Goal: Share content: Distribute website content to other platforms or users

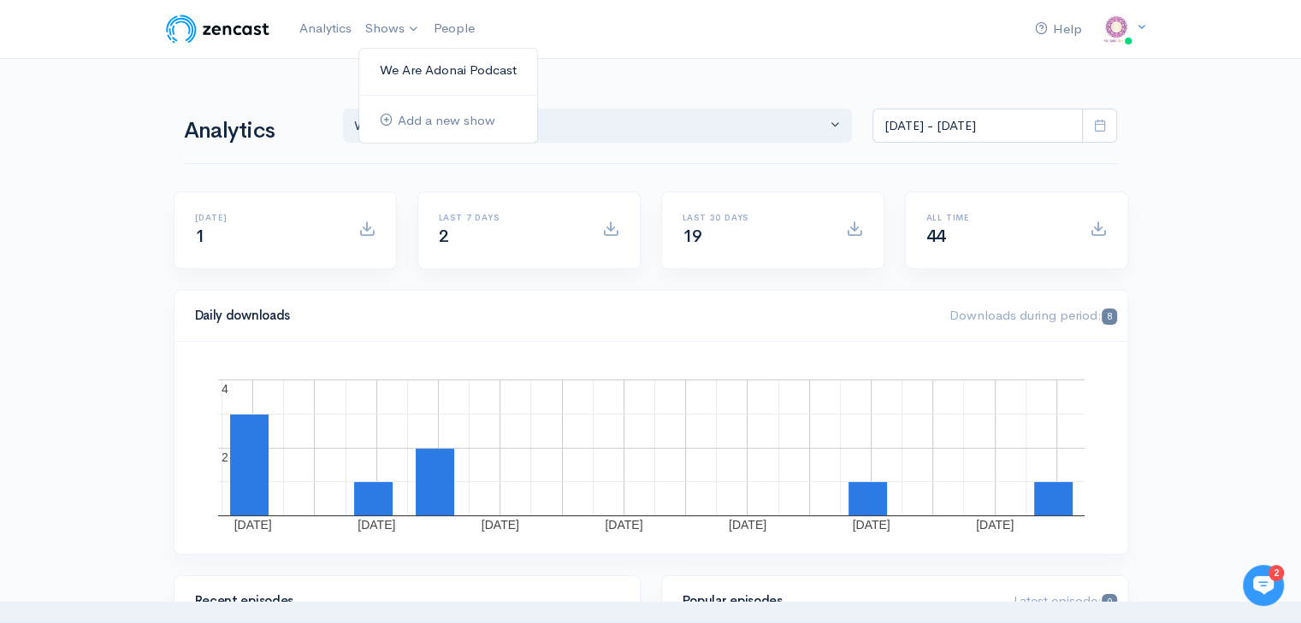
click at [413, 68] on link "We Are Adonai Podcast" at bounding box center [448, 71] width 178 height 30
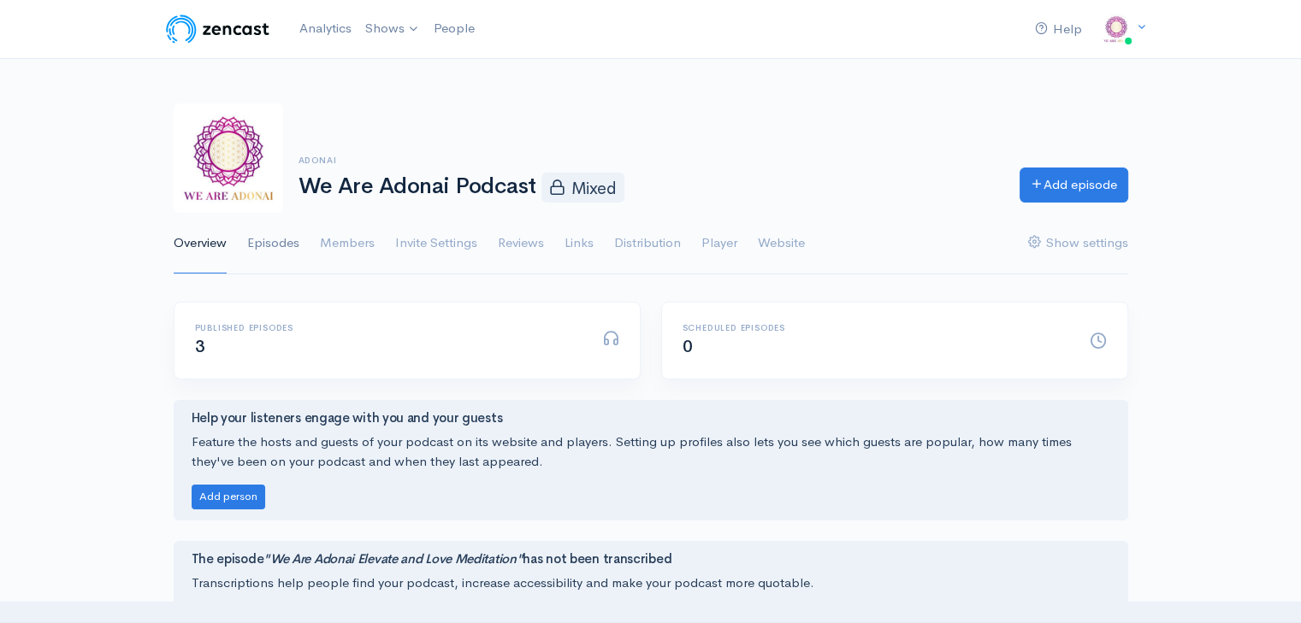
click at [269, 246] on link "Episodes" at bounding box center [273, 244] width 52 height 62
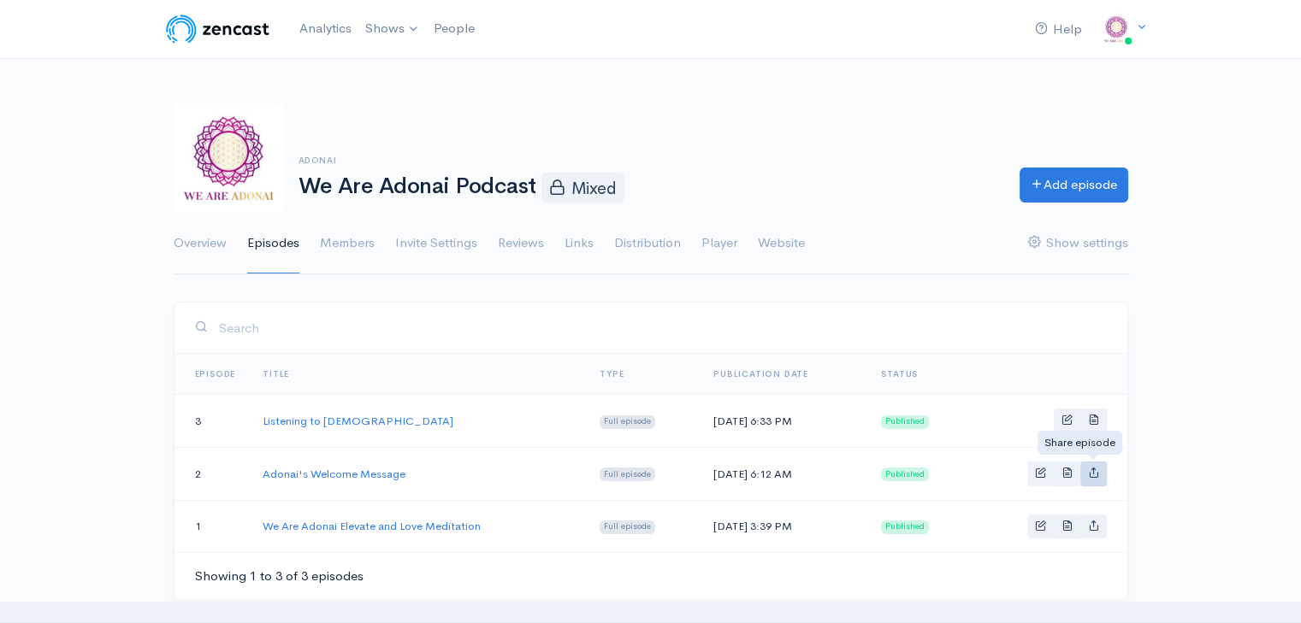
click at [1090, 476] on icon "Basic example" at bounding box center [1093, 472] width 11 height 11
type input "[URL][DOMAIN_NAME]"
type input "<iframe src='[URL][DOMAIN_NAME]' width='100%' height='190' frameborder='0' scro…"
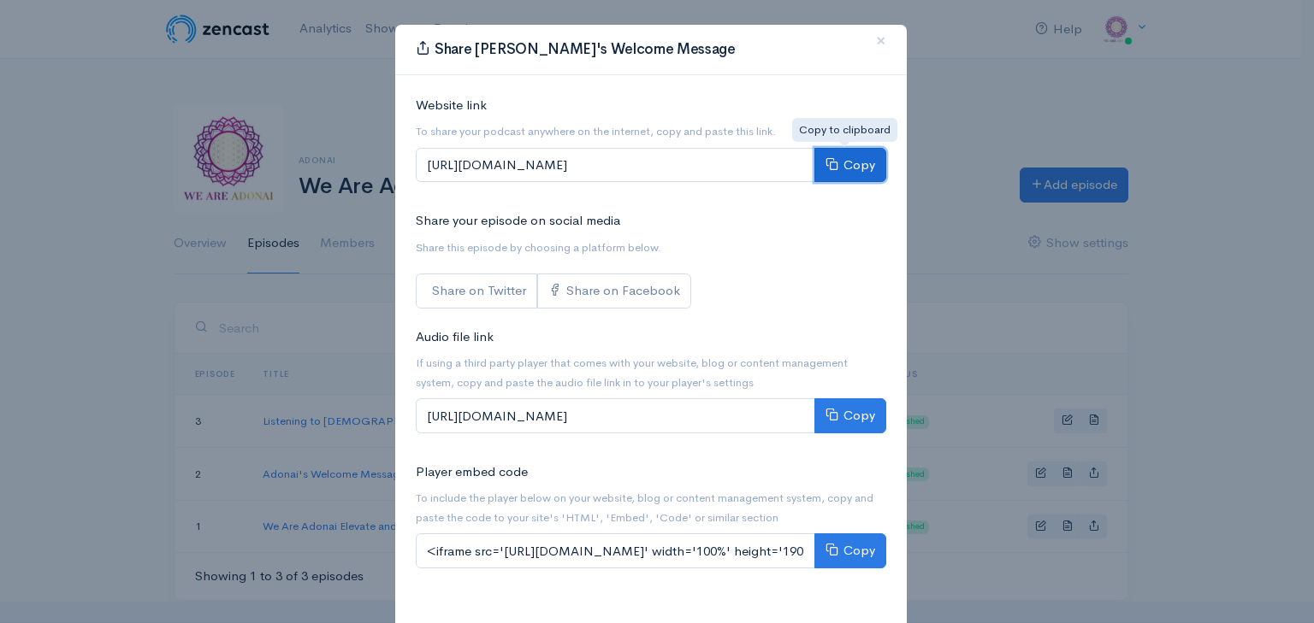
click at [847, 163] on button "Copy" at bounding box center [850, 165] width 72 height 35
click at [865, 162] on button "Copy" at bounding box center [850, 165] width 72 height 35
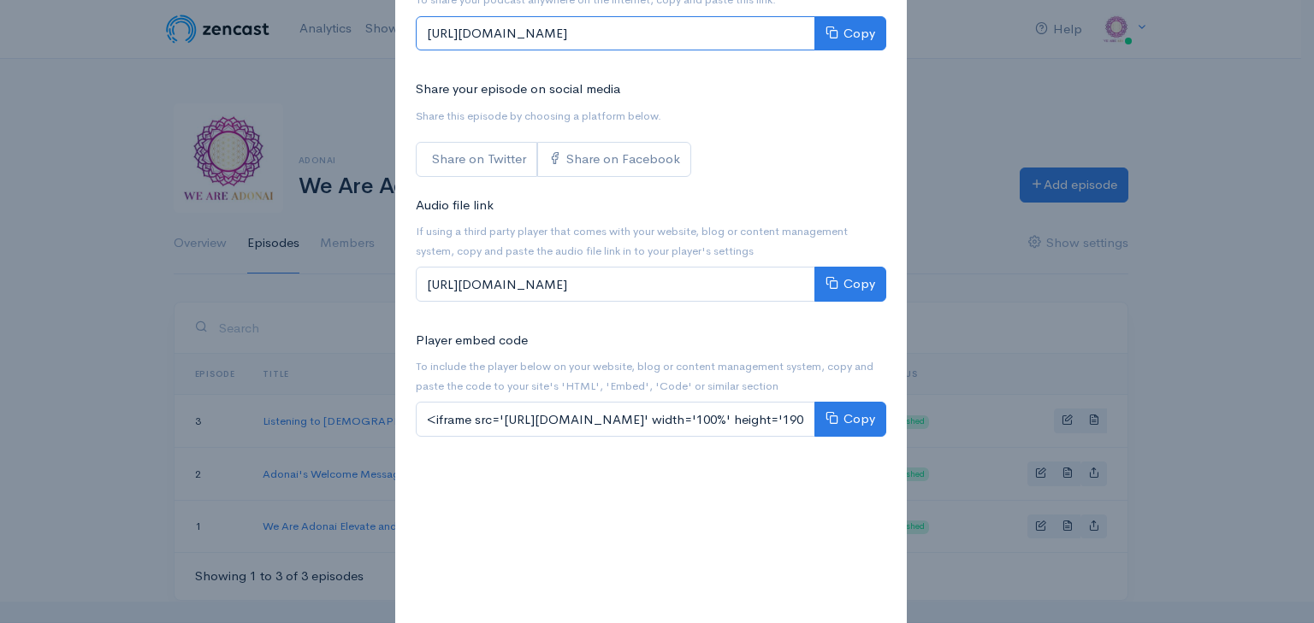
scroll to position [134, 0]
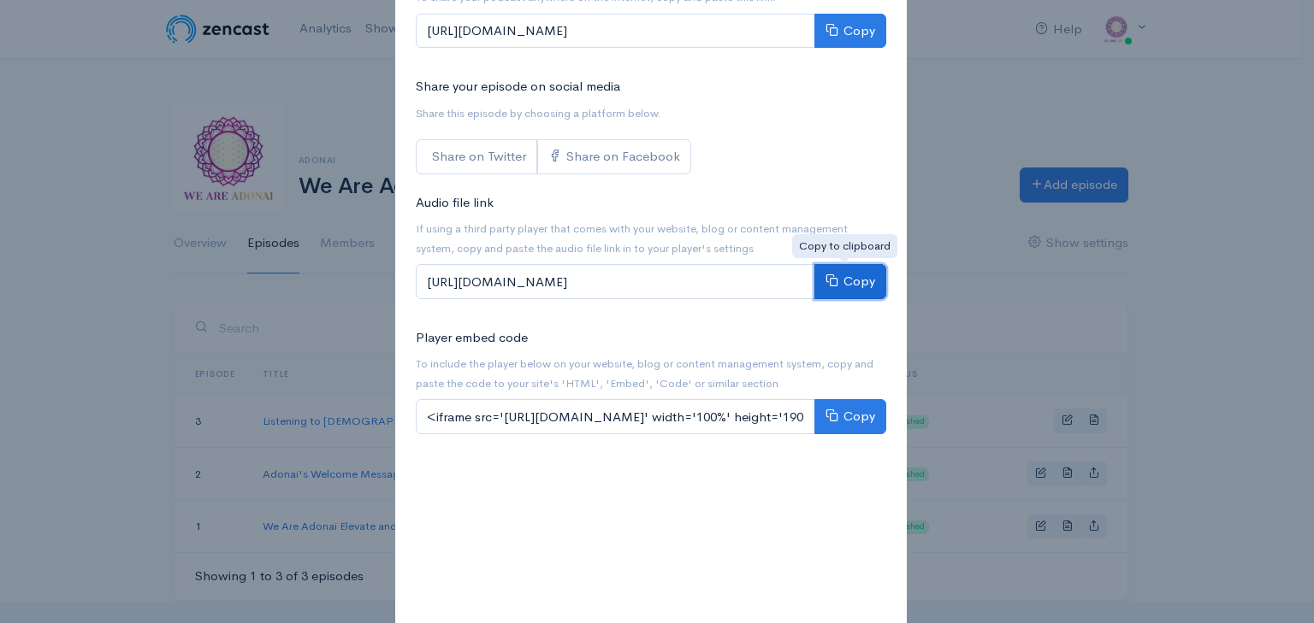
click at [828, 280] on icon at bounding box center [831, 280] width 13 height 13
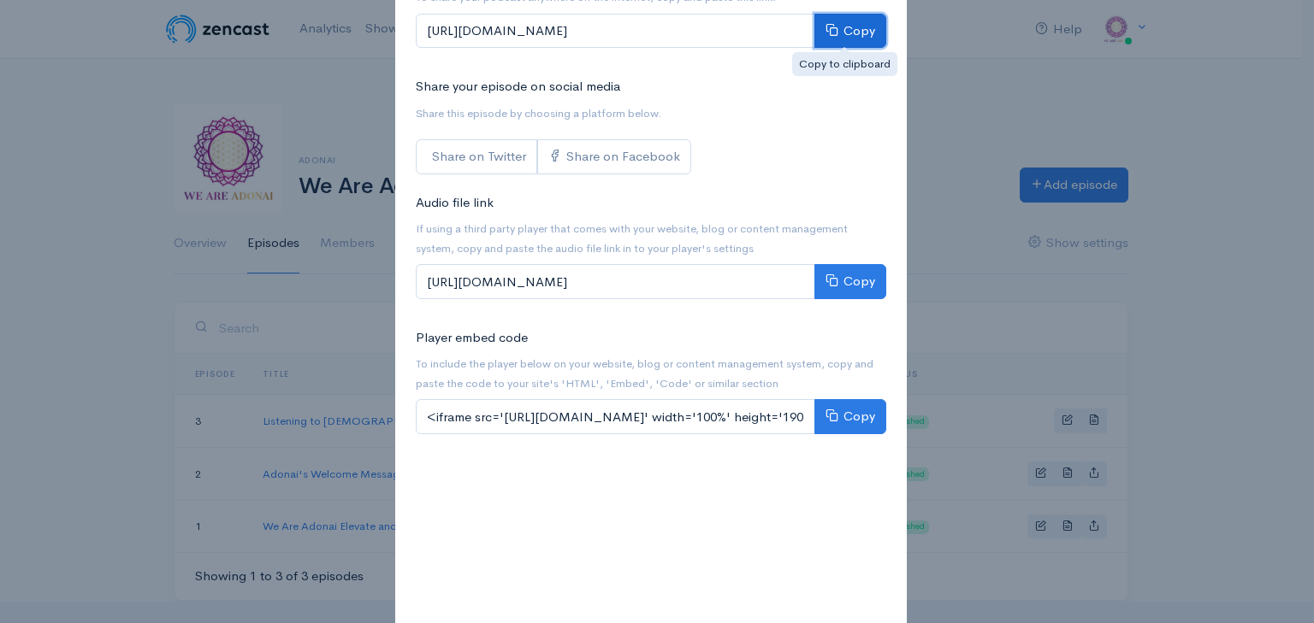
click at [845, 21] on button "Copy" at bounding box center [850, 31] width 72 height 35
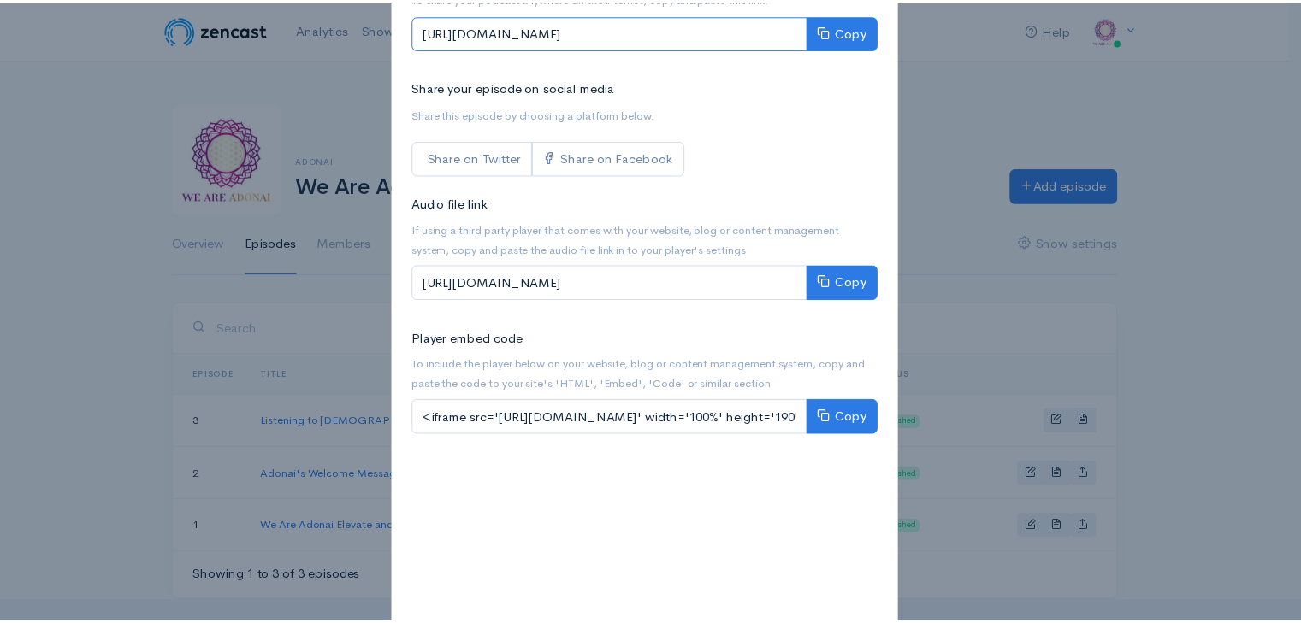
scroll to position [0, 0]
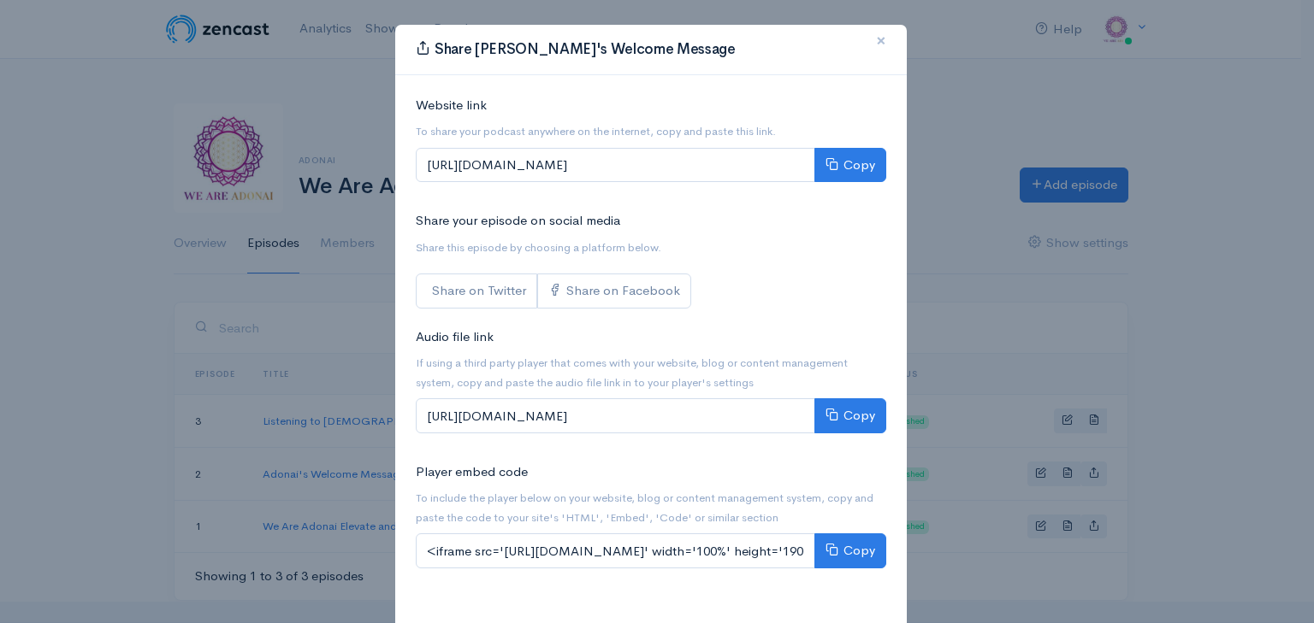
click at [877, 35] on span "×" at bounding box center [881, 40] width 10 height 25
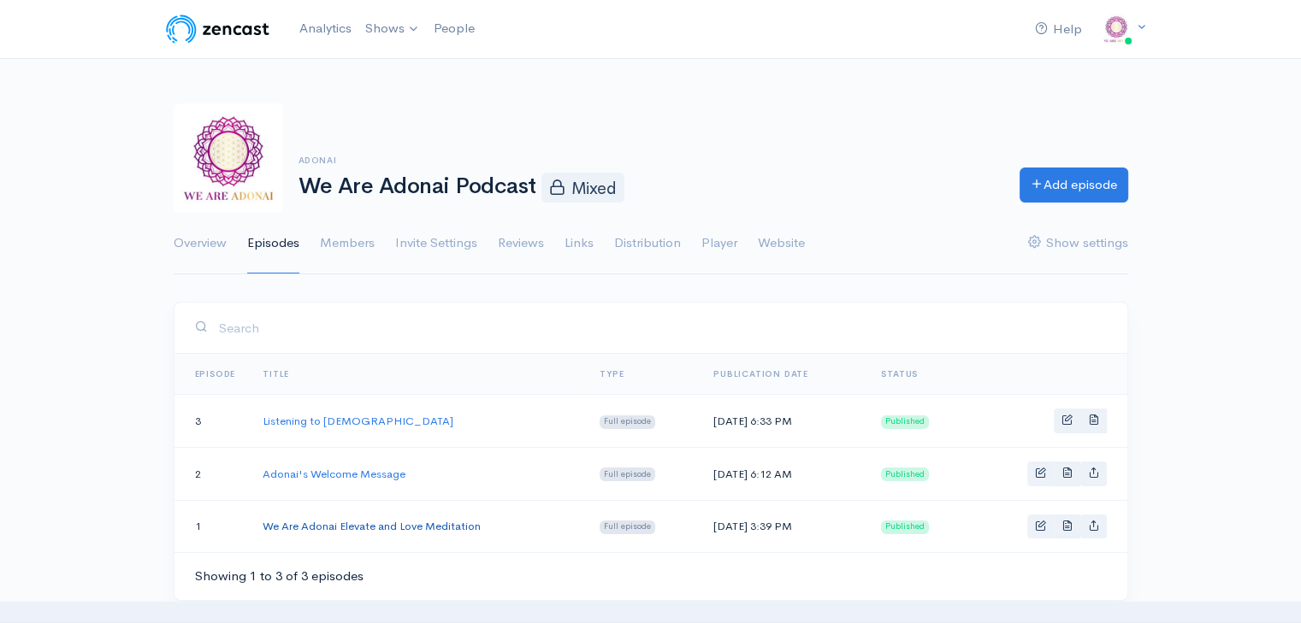
click at [460, 524] on link "We Are Adonai Elevate and Love Meditation" at bounding box center [372, 526] width 218 height 15
click at [1091, 524] on icon "Basic example" at bounding box center [1093, 525] width 11 height 11
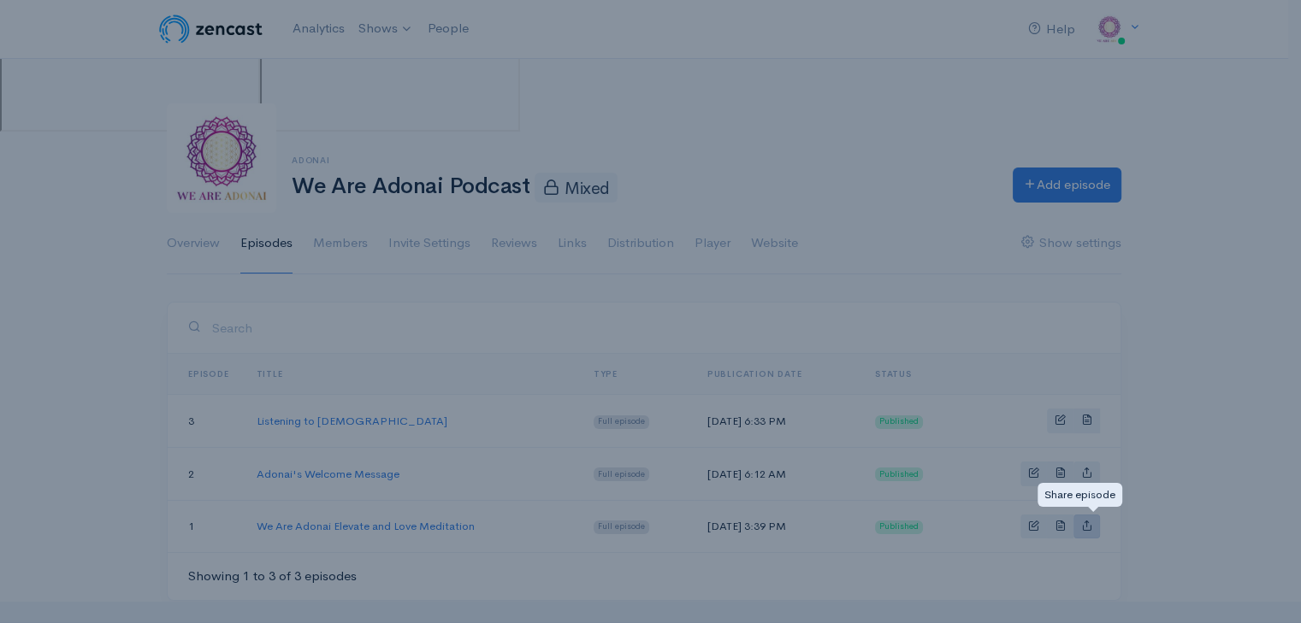
type input "[URL][DOMAIN_NAME]"
type input "<iframe src='[URL][DOMAIN_NAME]' width='100%' height='190' frameborder='0' scro…"
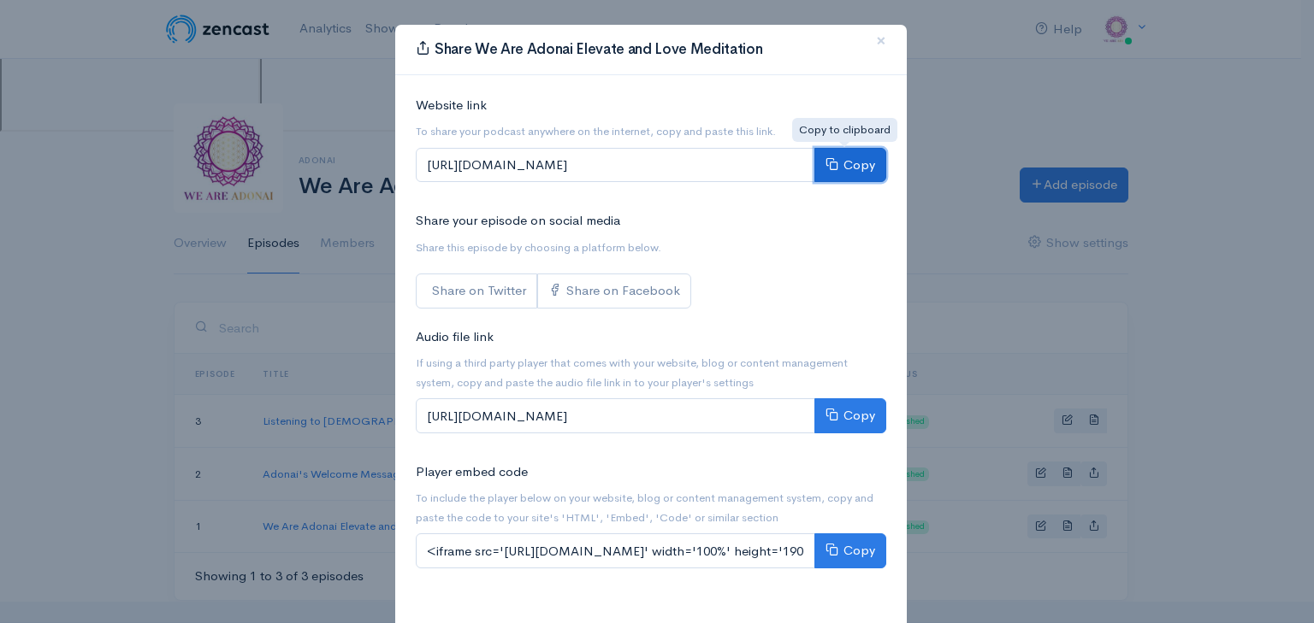
click at [848, 164] on button "Copy" at bounding box center [850, 165] width 72 height 35
click at [833, 175] on button "Copy" at bounding box center [850, 165] width 72 height 35
click at [844, 180] on button "Copy" at bounding box center [850, 165] width 72 height 35
